Goal: Information Seeking & Learning: Learn about a topic

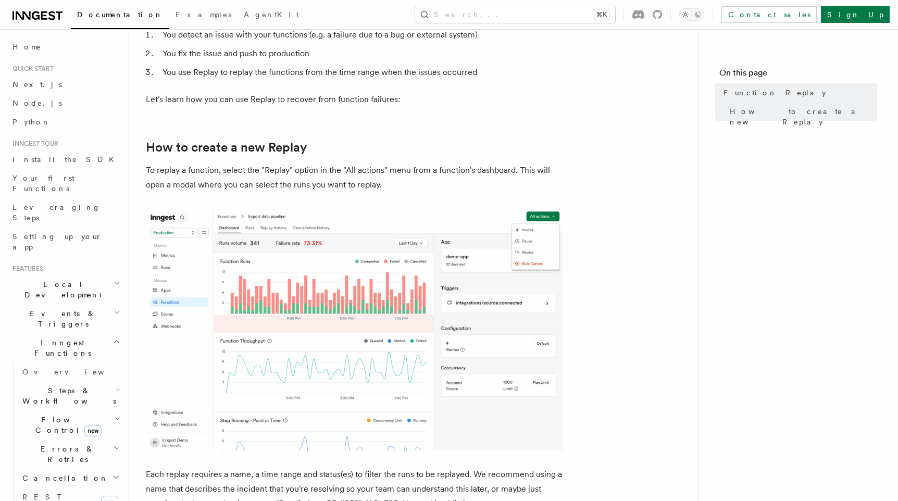
scroll to position [287, 0]
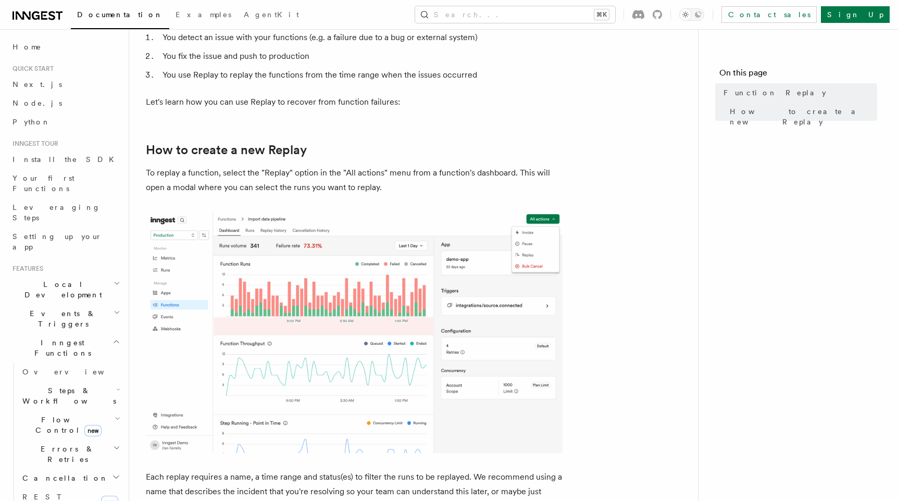
click at [115, 415] on icon "button" at bounding box center [118, 419] width 6 height 8
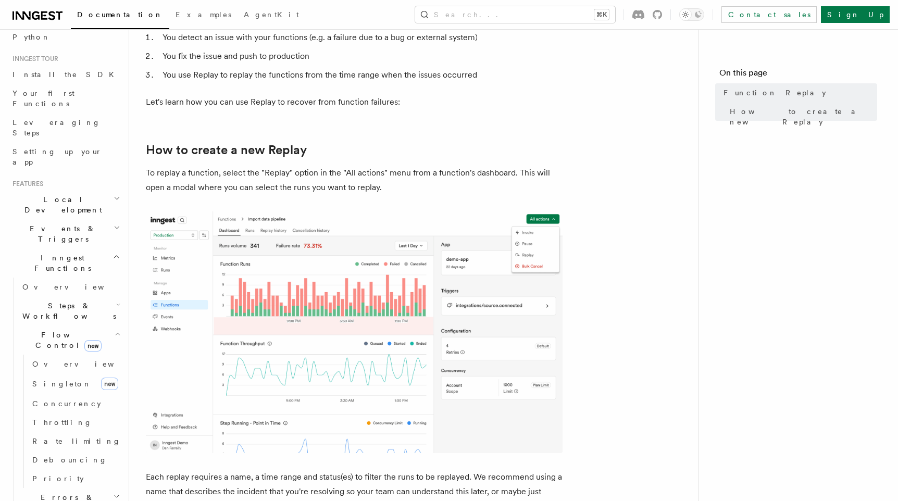
scroll to position [85, 0]
click at [69, 399] on span "Concurrency" at bounding box center [66, 403] width 69 height 8
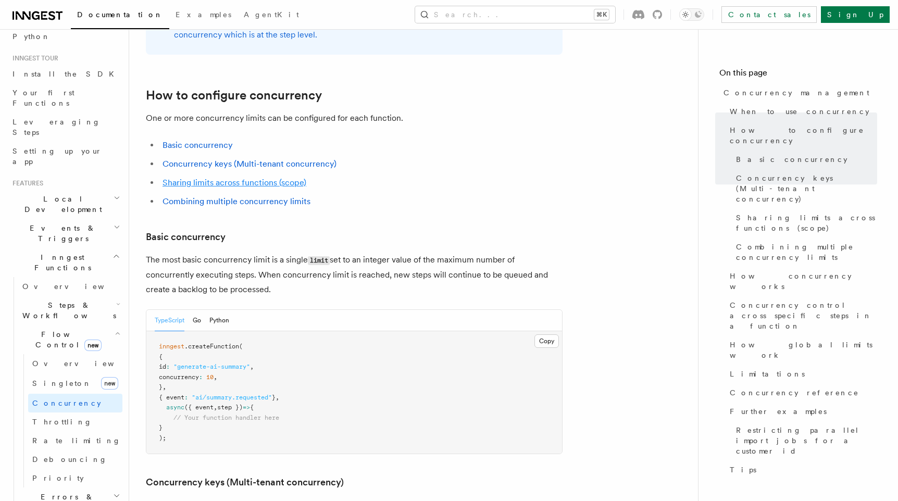
scroll to position [522, 0]
drag, startPoint x: 174, startPoint y: 332, endPoint x: 257, endPoint y: 332, distance: 83.9
click at [258, 332] on pre "inngest .createFunction ( { id : "generate-ai-summary" , concurrency : 10 , } ,…" at bounding box center [354, 391] width 416 height 122
copy span "concurrency : 10 ,"
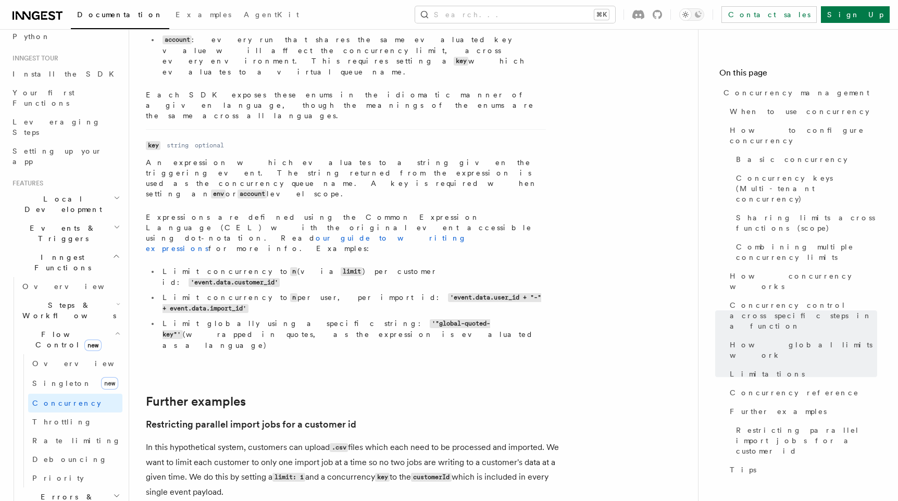
scroll to position [3852, 0]
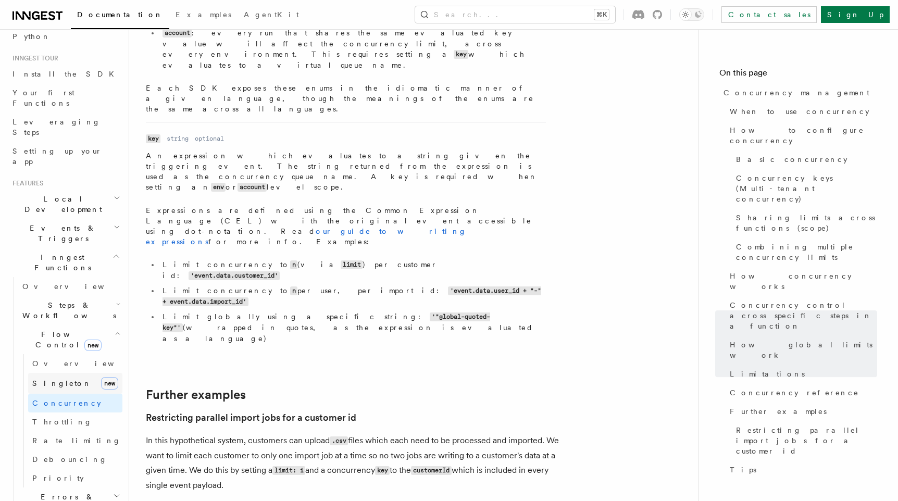
click at [49, 379] on span "Singleton" at bounding box center [61, 383] width 59 height 8
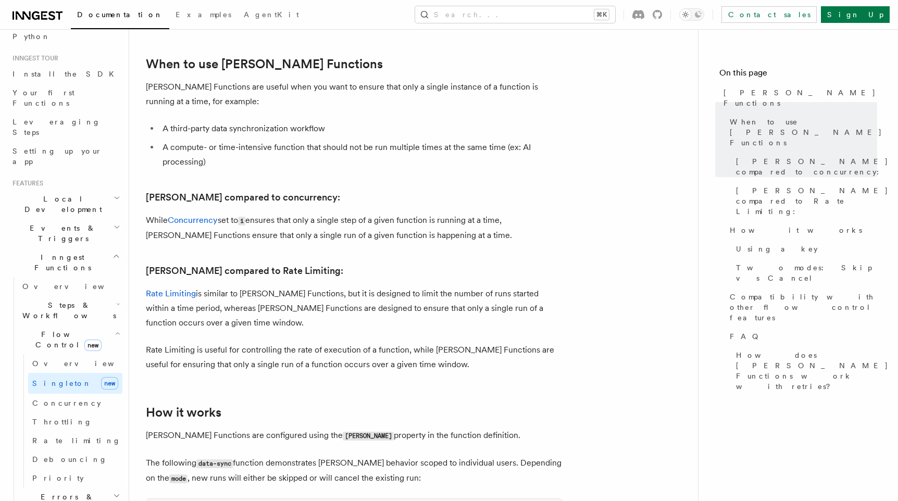
scroll to position [389, 0]
click at [66, 413] on link "Throttling" at bounding box center [75, 422] width 94 height 19
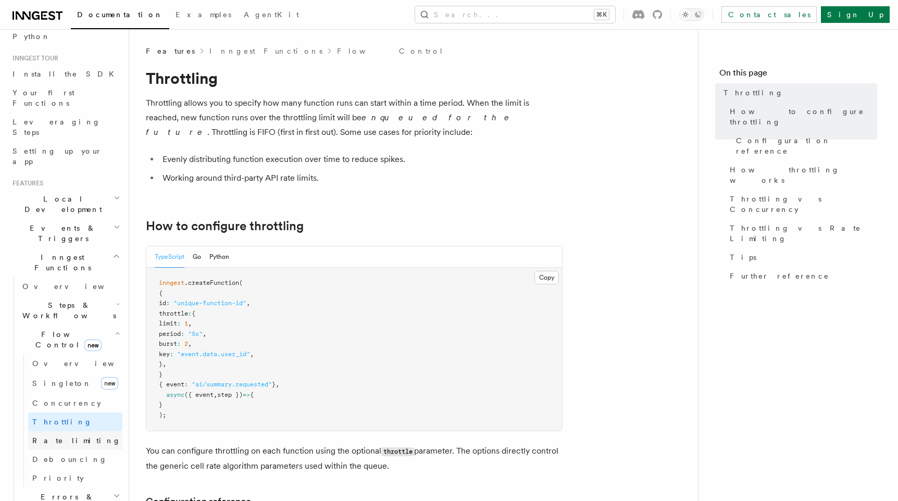
click at [77, 431] on link "Rate limiting" at bounding box center [75, 440] width 94 height 19
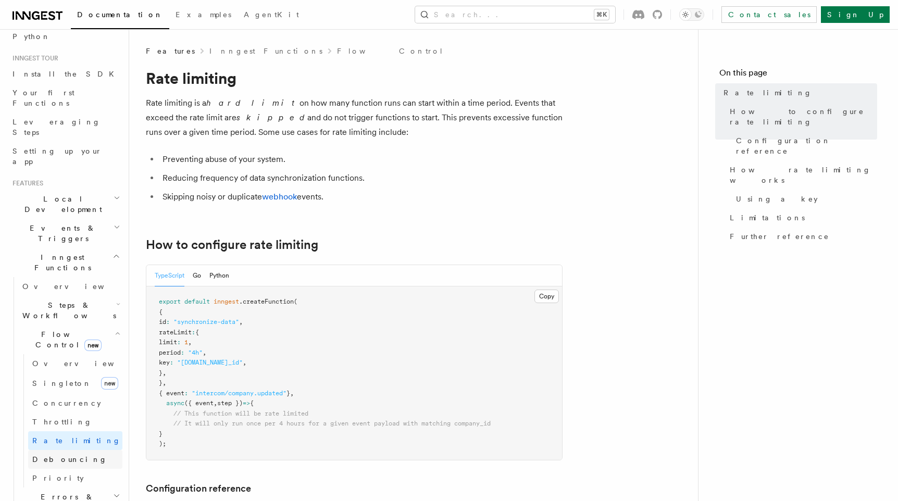
click at [73, 450] on link "Debouncing" at bounding box center [75, 459] width 94 height 19
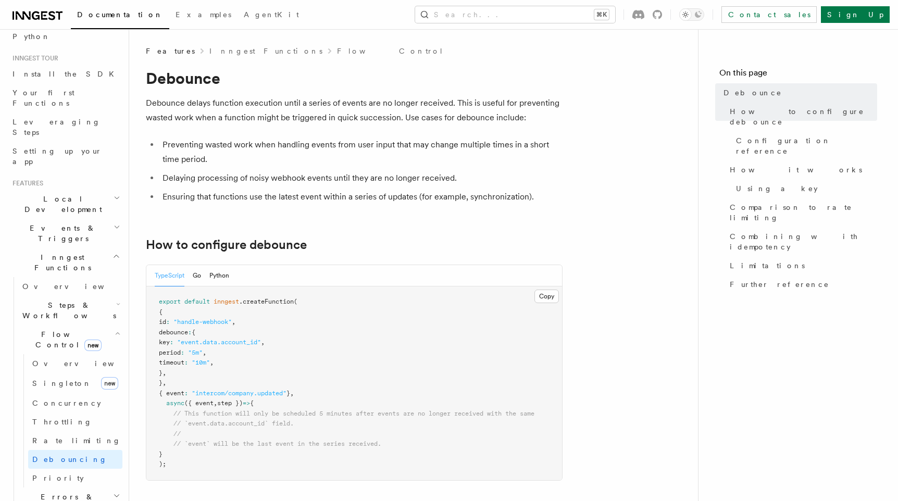
click at [116, 492] on icon "button" at bounding box center [116, 496] width 7 height 8
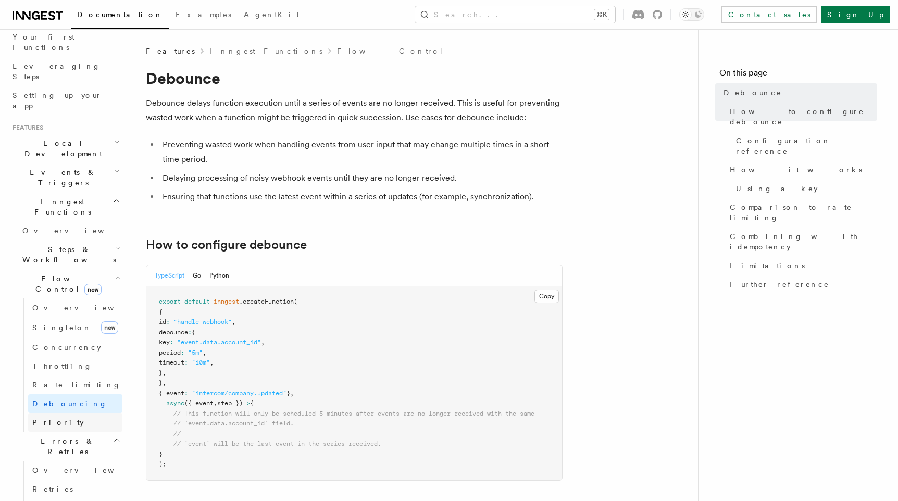
scroll to position [143, 0]
click at [58, 478] on link "Retries" at bounding box center [75, 487] width 94 height 19
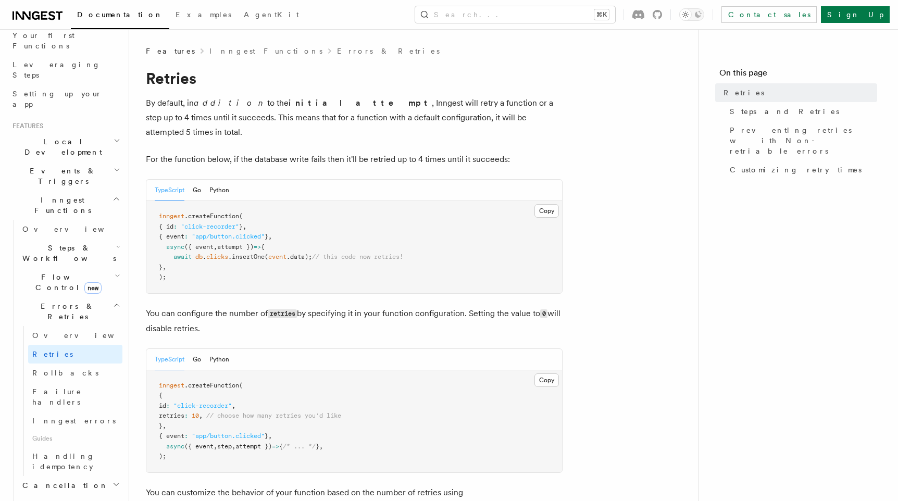
click at [117, 272] on icon "button" at bounding box center [118, 276] width 6 height 8
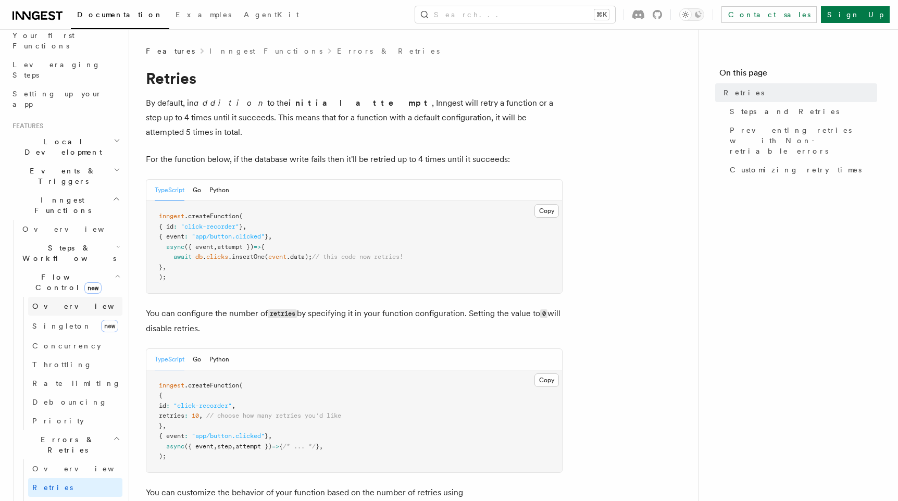
click at [69, 297] on link "Overview" at bounding box center [75, 306] width 94 height 19
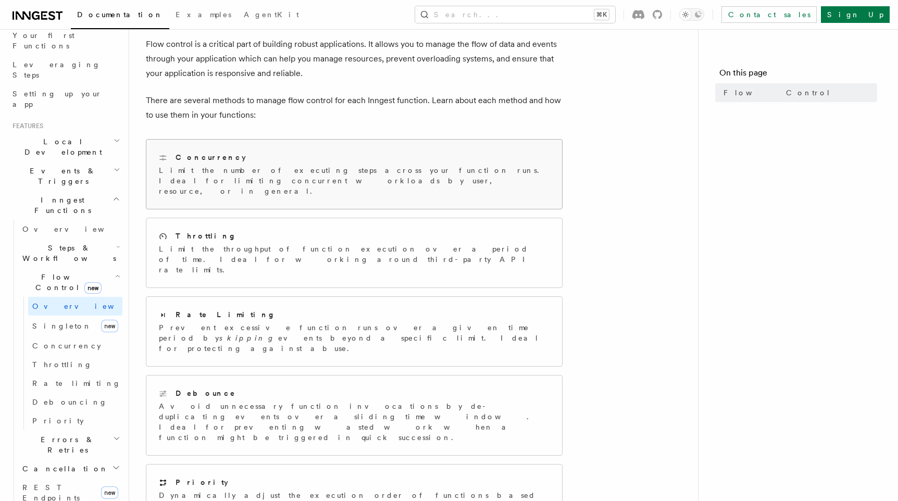
scroll to position [6, 0]
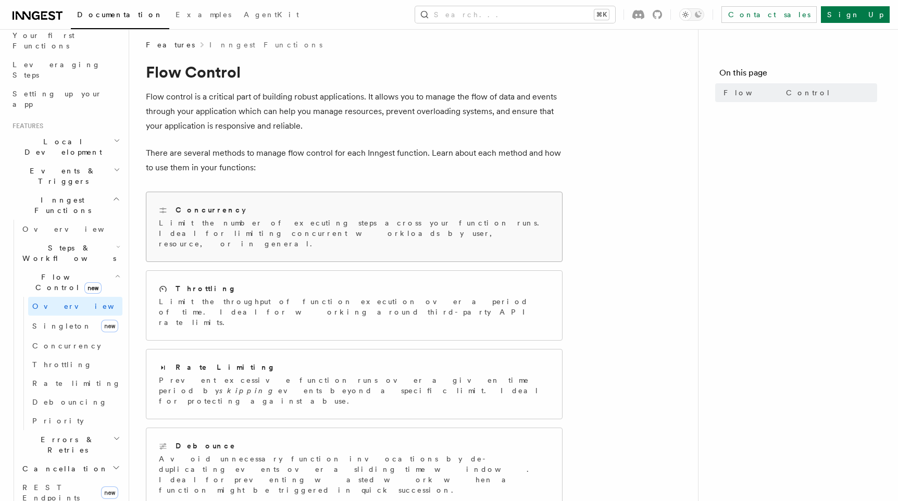
click at [266, 202] on div "Concurrency Limit the number of executing steps across your function runs. Idea…" at bounding box center [354, 226] width 416 height 69
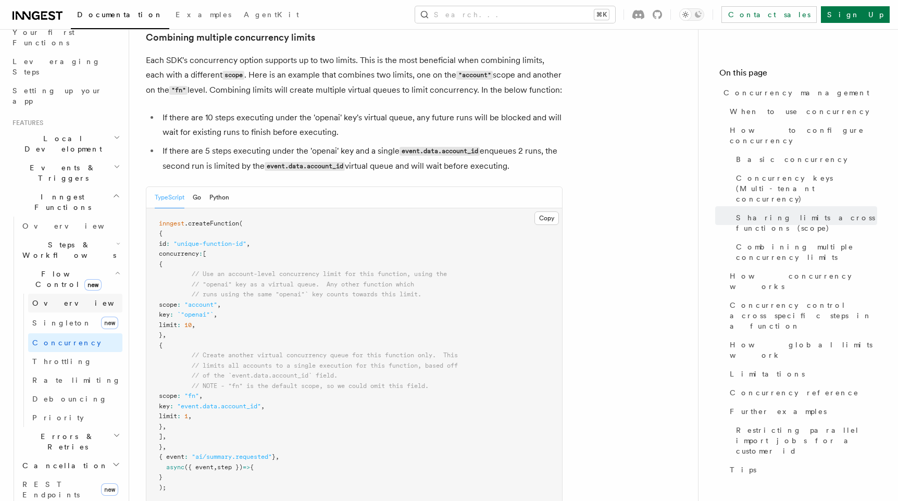
scroll to position [147, 0]
click at [116, 426] on h2 "Errors & Retries" at bounding box center [70, 440] width 104 height 29
click at [60, 474] on link "Retries" at bounding box center [75, 483] width 94 height 19
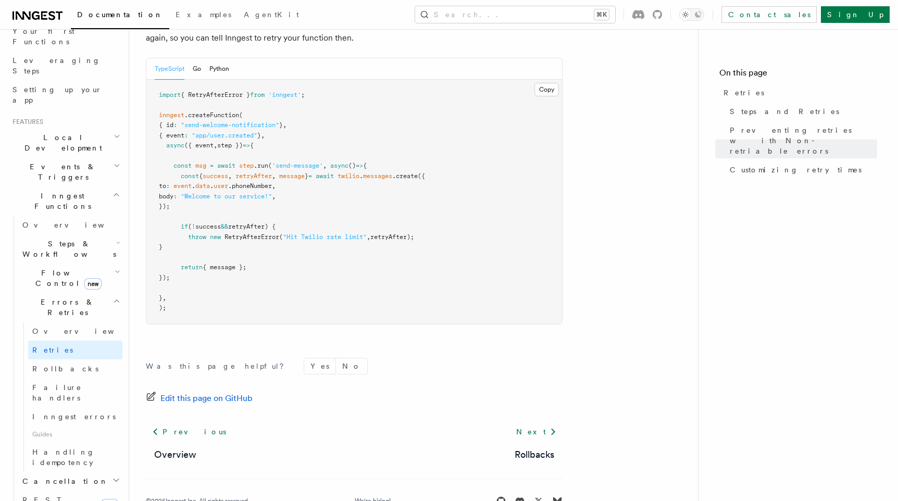
scroll to position [1477, 0]
